Goal: Task Accomplishment & Management: Use online tool/utility

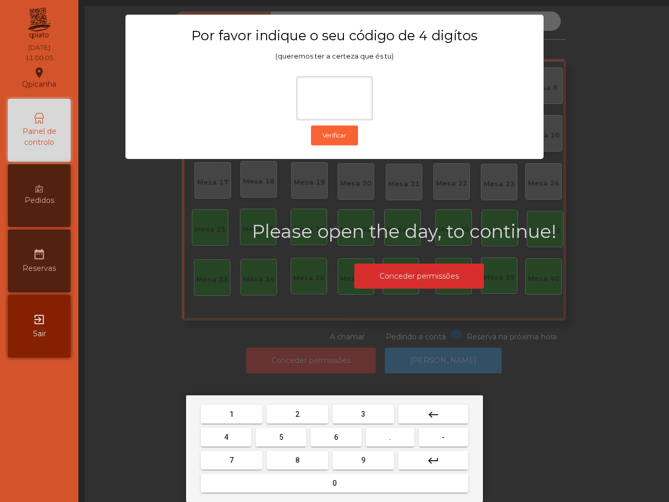
click at [220, 412] on button "1" at bounding box center [232, 413] width 62 height 19
click at [366, 456] on button "9" at bounding box center [363, 459] width 62 height 19
click at [236, 433] on button "4" at bounding box center [226, 436] width 51 height 19
click at [307, 479] on button "0" at bounding box center [334, 482] width 267 height 19
type input "****"
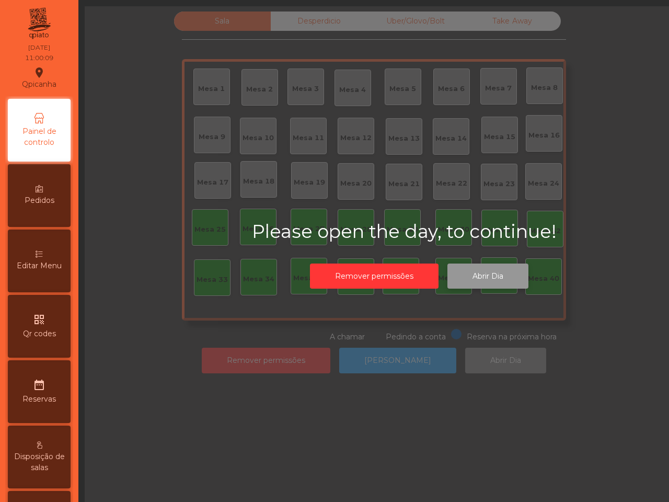
click at [484, 268] on button "Abrir Dia" at bounding box center [487, 276] width 81 height 26
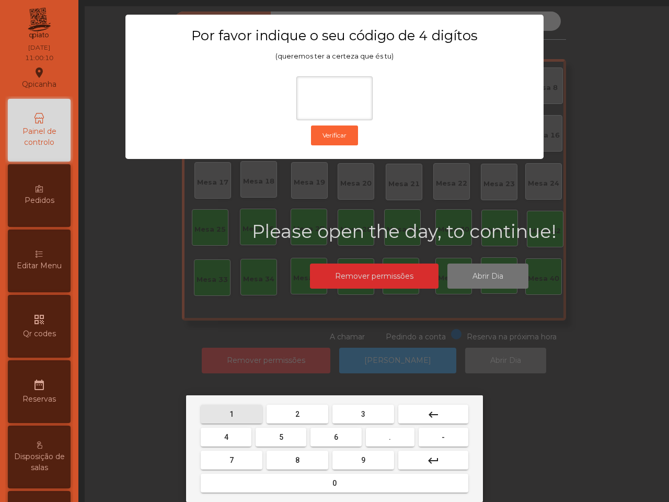
click at [228, 406] on button "1" at bounding box center [232, 413] width 62 height 19
drag, startPoint x: 357, startPoint y: 458, endPoint x: 252, endPoint y: 428, distance: 109.0
click at [354, 458] on button "9" at bounding box center [363, 459] width 62 height 19
click at [230, 434] on button "4" at bounding box center [226, 436] width 51 height 19
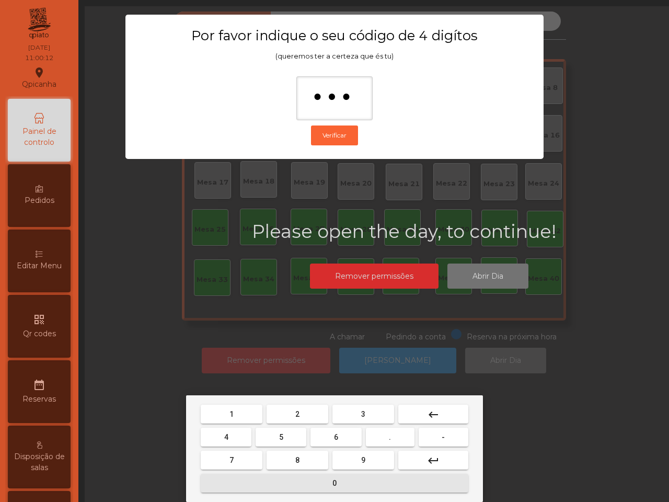
click at [306, 481] on button "0" at bounding box center [334, 482] width 267 height 19
type input "****"
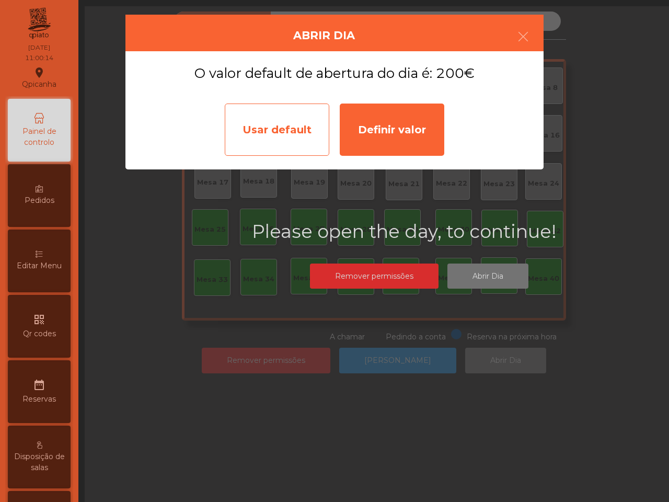
click at [273, 141] on div "Usar default" at bounding box center [277, 129] width 104 height 52
